Goal: Book appointment/travel/reservation

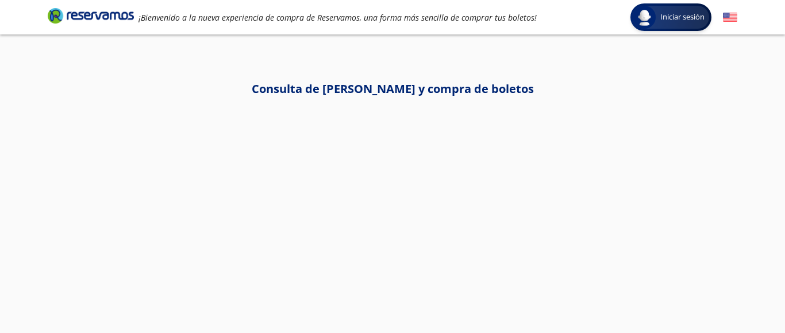
click at [280, 134] on div "Consulta de [PERSON_NAME] y compra de boletos" at bounding box center [392, 195] width 701 height 230
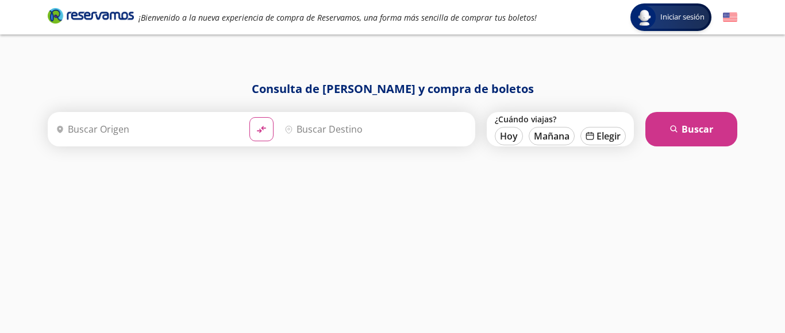
click at [114, 135] on input "Origen" at bounding box center [145, 129] width 189 height 29
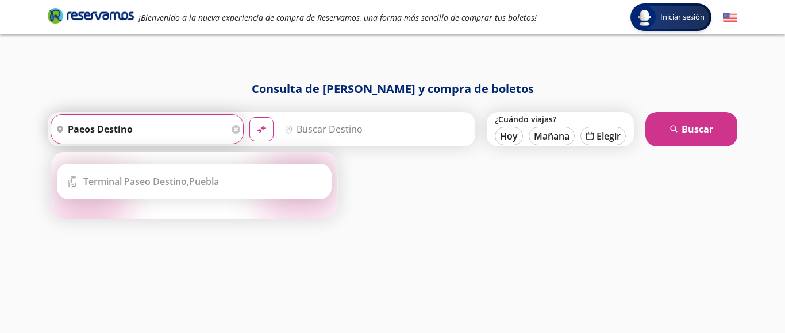
type input "paeos destino"
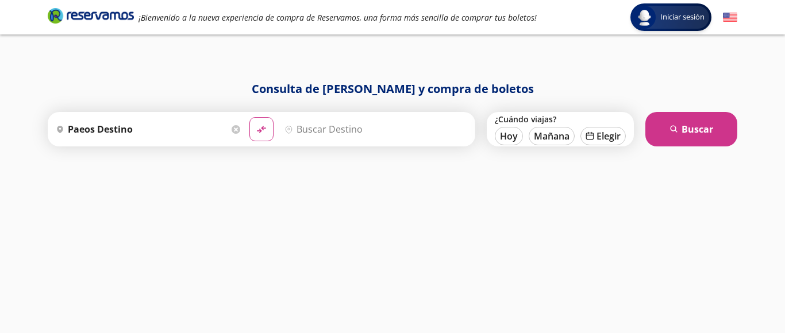
click at [289, 122] on input "Destino" at bounding box center [374, 129] width 189 height 29
click at [292, 131] on icon "pin-outline" at bounding box center [289, 129] width 9 height 9
click at [298, 128] on input "Destino" at bounding box center [374, 129] width 189 height 29
click at [302, 129] on input "Destino" at bounding box center [374, 129] width 189 height 29
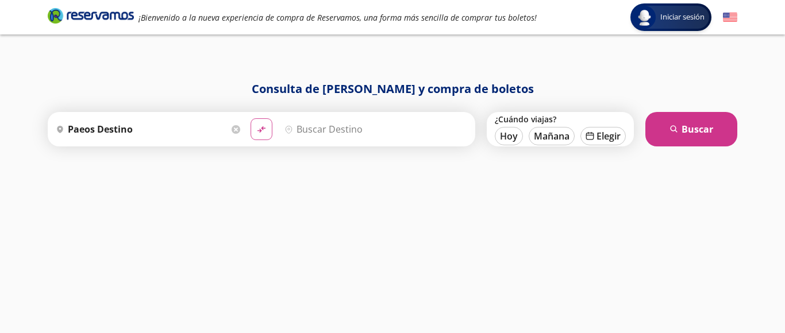
click at [264, 129] on icon "material-symbols:compare-arrows-rounded" at bounding box center [261, 129] width 10 height 11
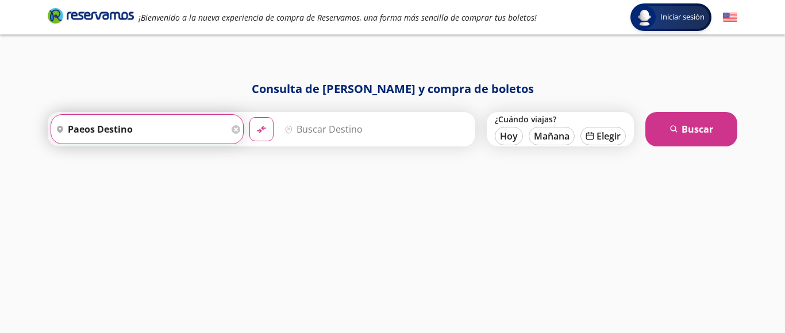
click at [142, 126] on input "paeos destino" at bounding box center [140, 129] width 178 height 29
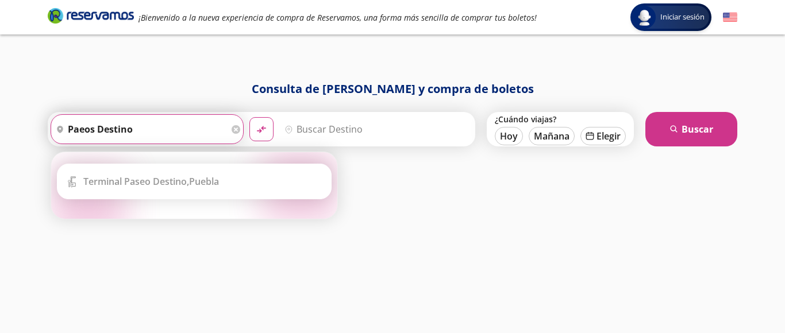
click at [142, 126] on input "paeos destino" at bounding box center [140, 129] width 178 height 29
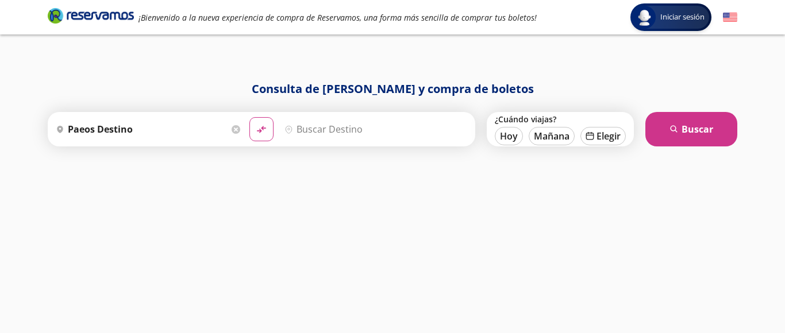
click at [318, 130] on input "Destino" at bounding box center [374, 129] width 189 height 29
click at [291, 129] on icon "pin-outline" at bounding box center [289, 129] width 9 height 9
click at [290, 128] on icon "pin-outline" at bounding box center [289, 129] width 9 height 9
click at [340, 130] on input "Destino" at bounding box center [374, 129] width 189 height 29
click at [421, 133] on input "Destino" at bounding box center [374, 129] width 189 height 29
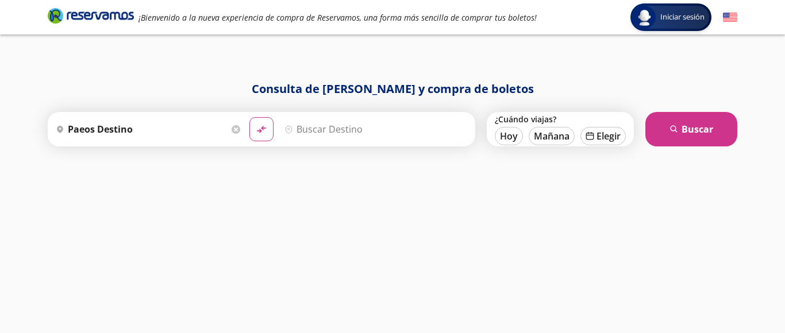
click at [370, 132] on input "Destino" at bounding box center [374, 129] width 189 height 29
click at [341, 117] on input "Destino" at bounding box center [374, 129] width 189 height 29
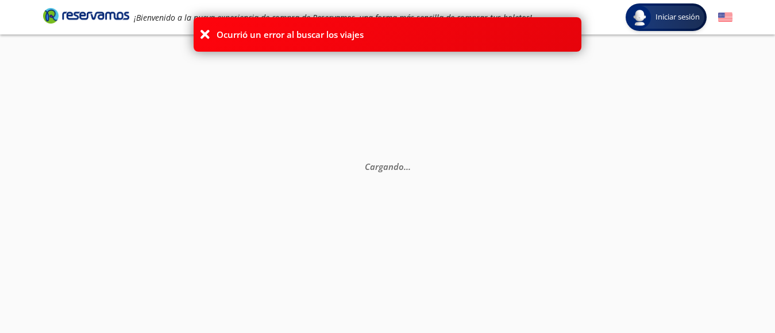
click at [203, 32] on icon at bounding box center [204, 34] width 11 height 11
